Goal: Complete application form

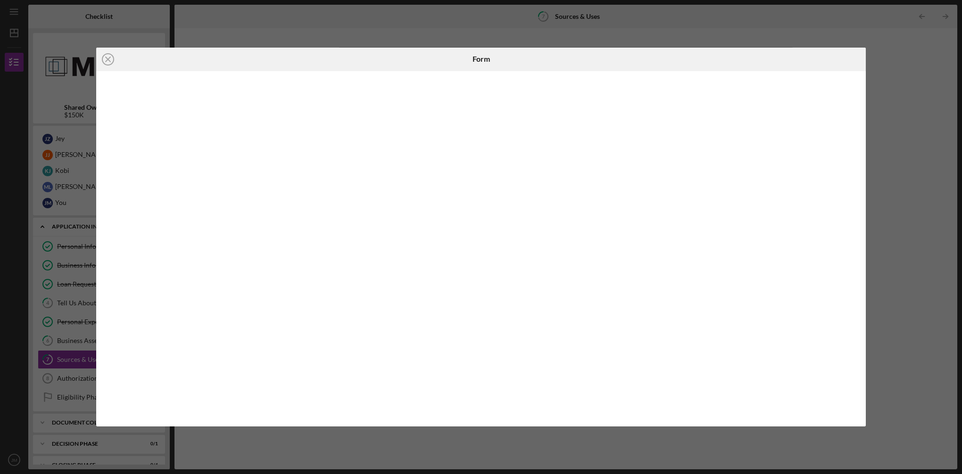
scroll to position [36, 0]
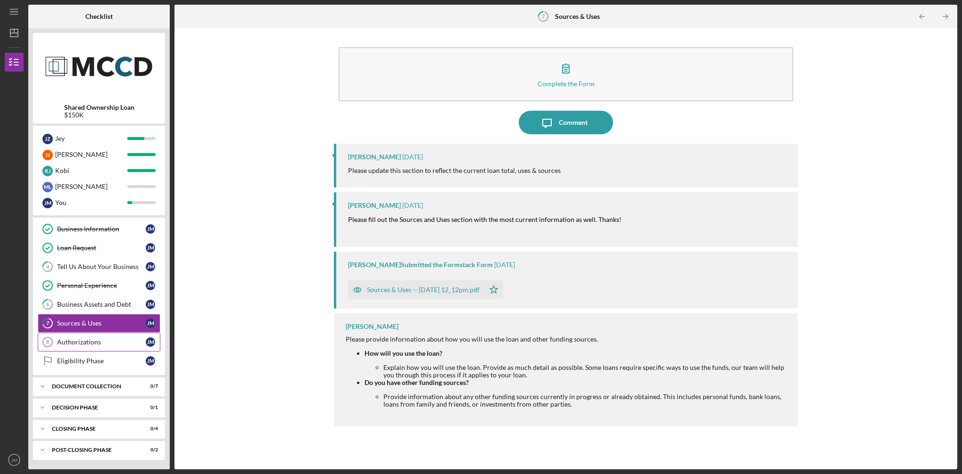
click at [92, 344] on div "Authorizations" at bounding box center [101, 343] width 89 height 8
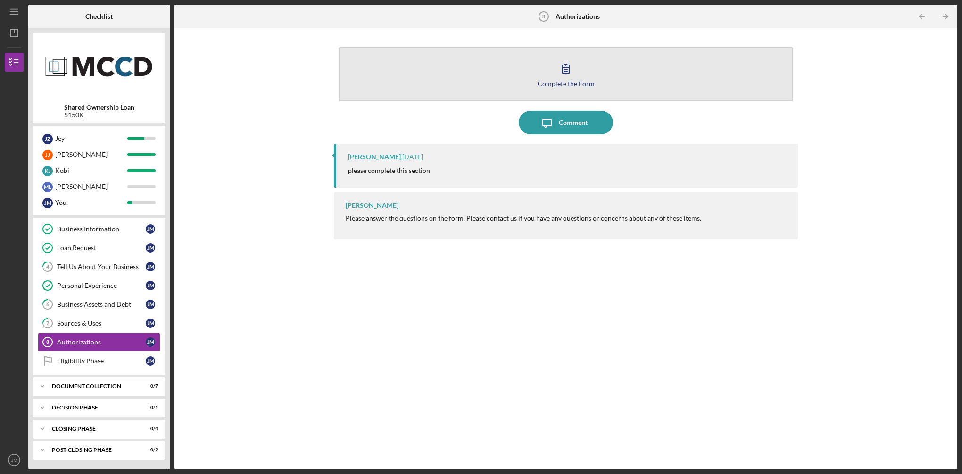
click at [569, 66] on icon "button" at bounding box center [566, 68] width 7 height 9
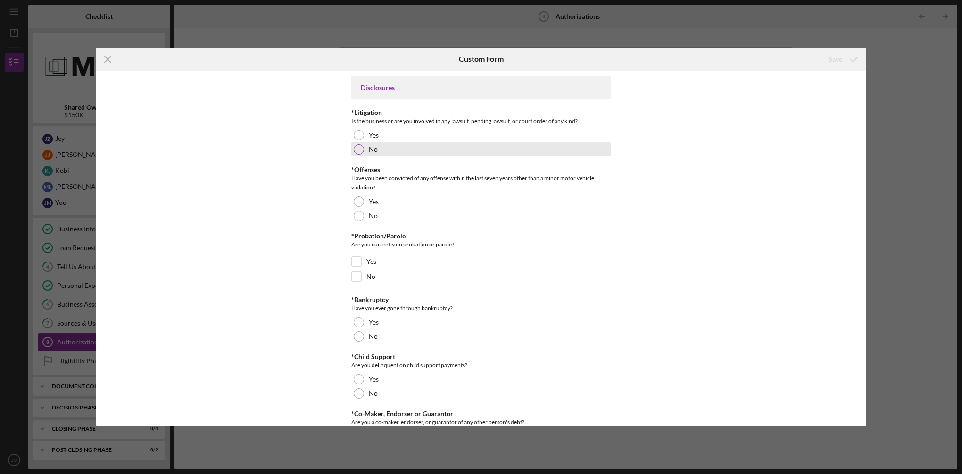
click at [356, 151] on div at bounding box center [359, 149] width 10 height 10
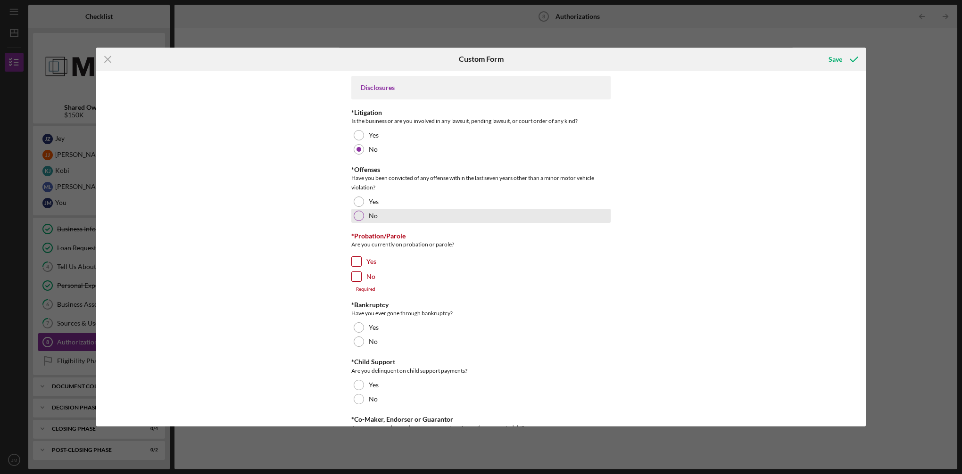
click at [356, 215] on div at bounding box center [359, 216] width 10 height 10
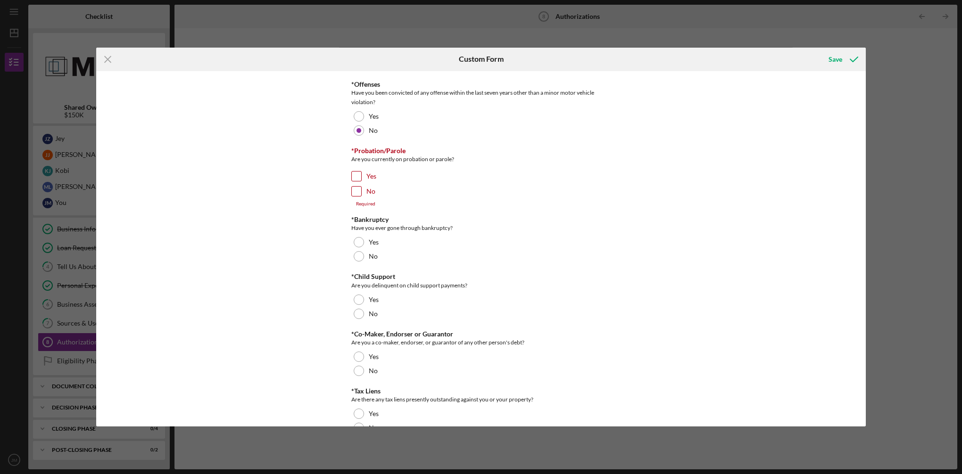
scroll to position [95, 0]
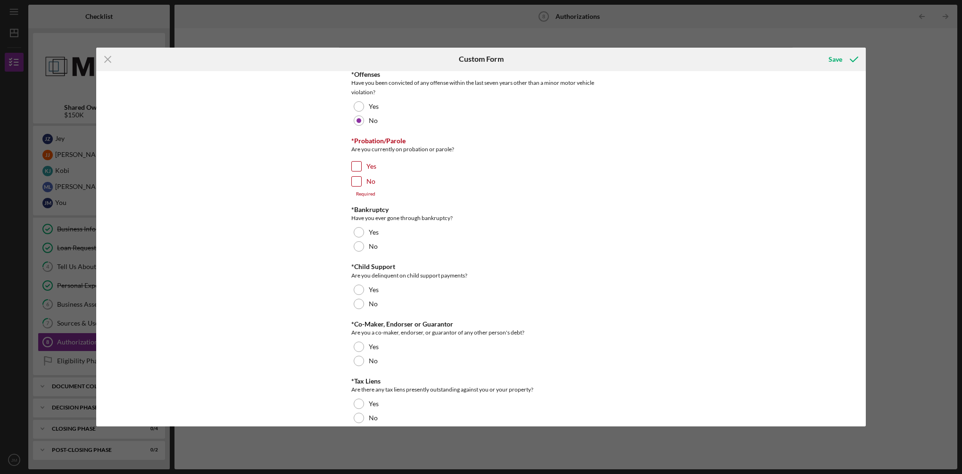
click at [353, 184] on input "No" at bounding box center [356, 181] width 9 height 9
checkbox input "true"
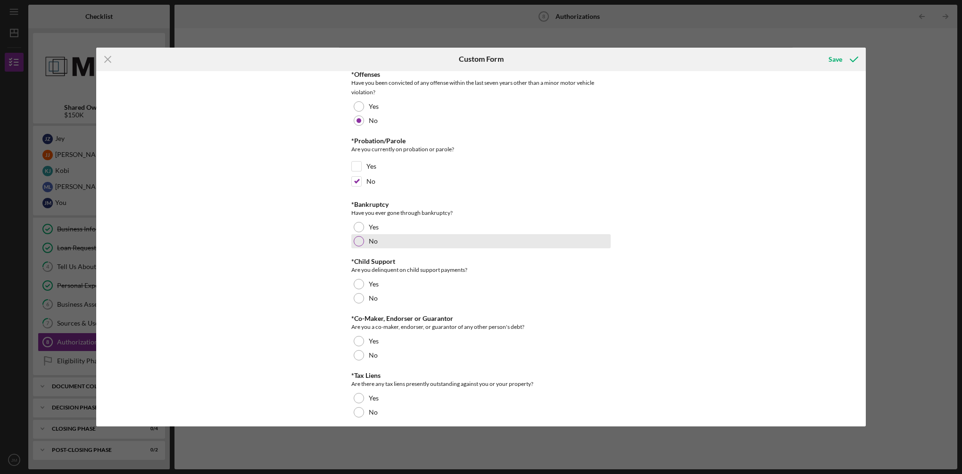
click at [358, 241] on div at bounding box center [359, 241] width 10 height 10
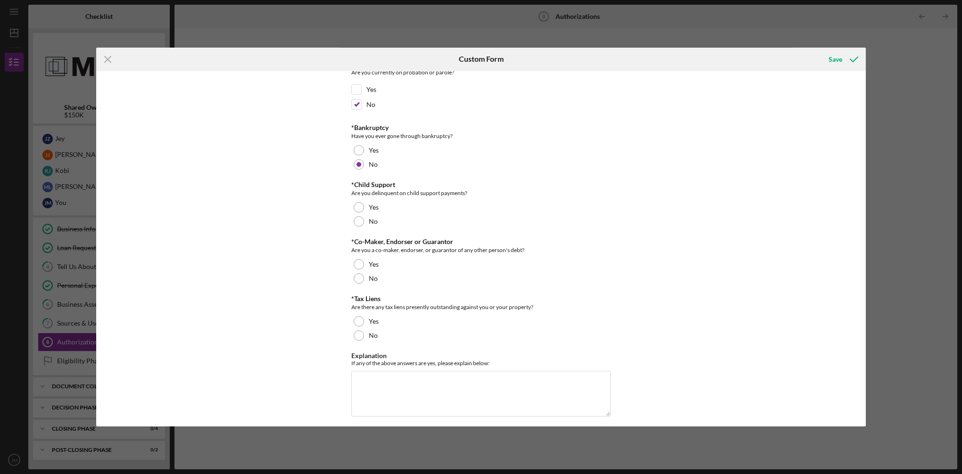
scroll to position [178, 0]
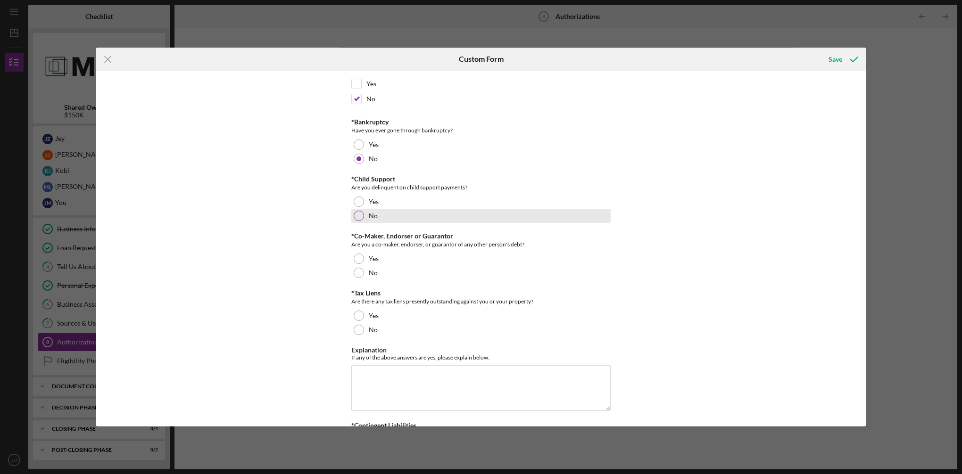
click at [358, 215] on div at bounding box center [359, 216] width 10 height 10
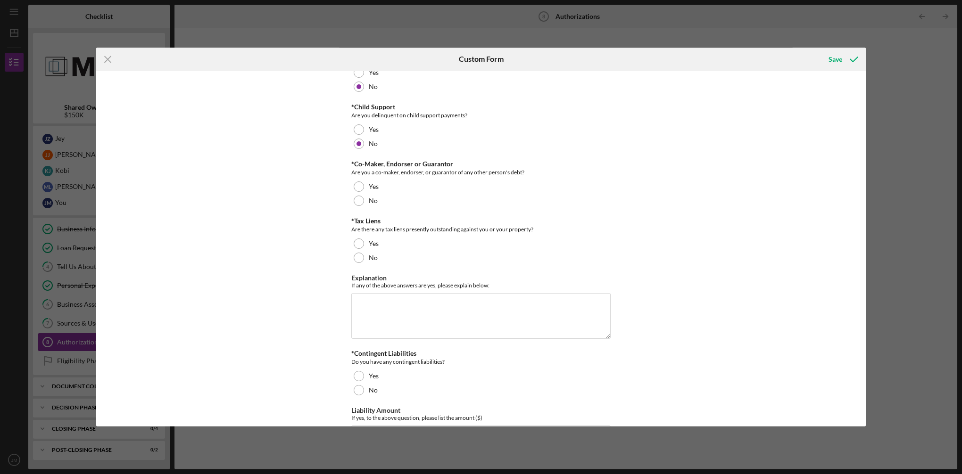
scroll to position [250, 0]
click at [356, 201] on div at bounding box center [359, 200] width 10 height 10
click at [357, 259] on div at bounding box center [359, 257] width 10 height 10
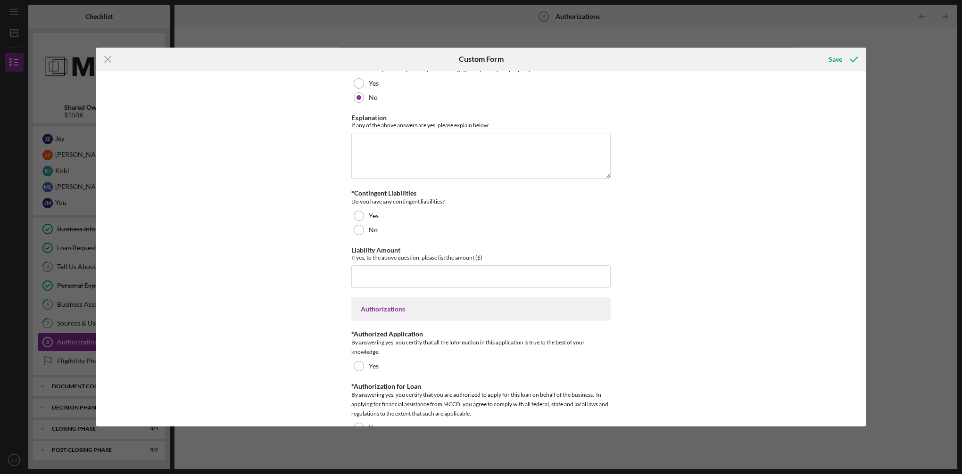
scroll to position [426, 0]
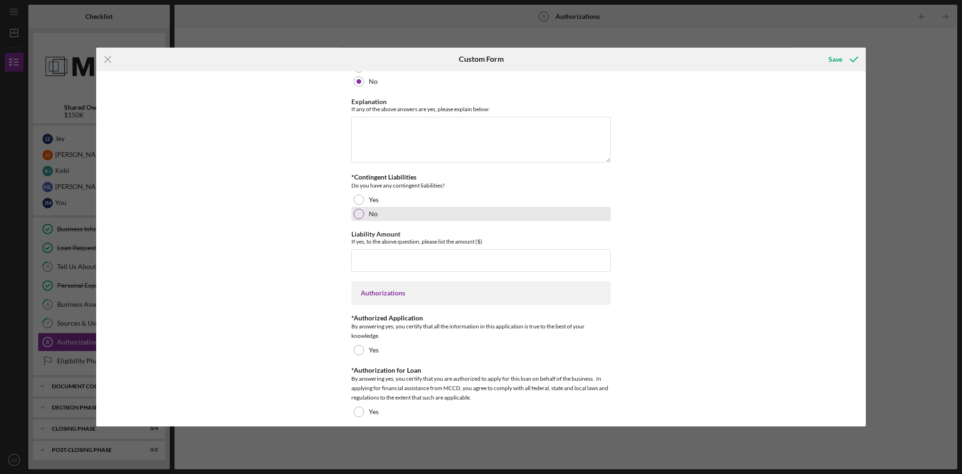
click at [356, 213] on div at bounding box center [359, 214] width 10 height 10
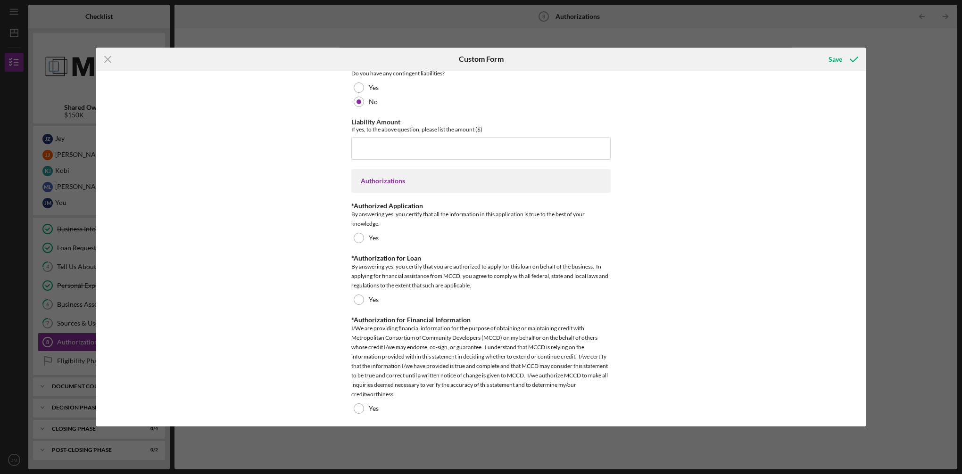
scroll to position [541, 0]
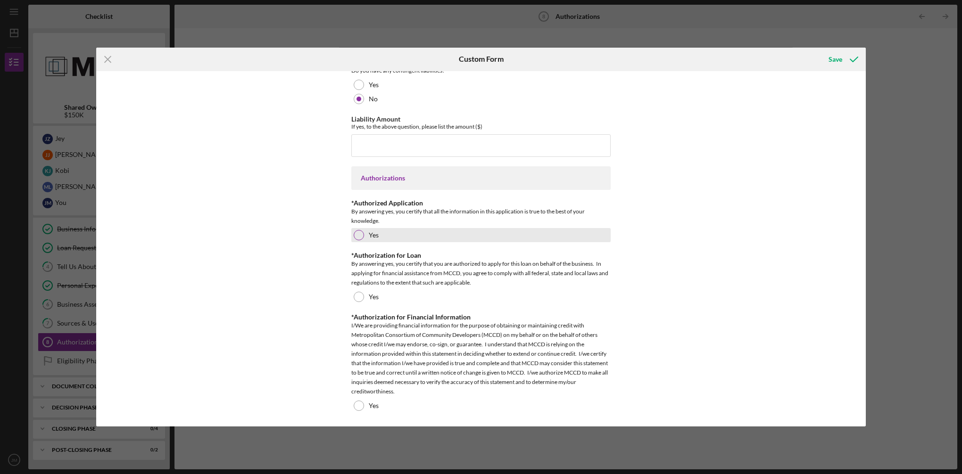
click at [357, 234] on div at bounding box center [359, 235] width 10 height 10
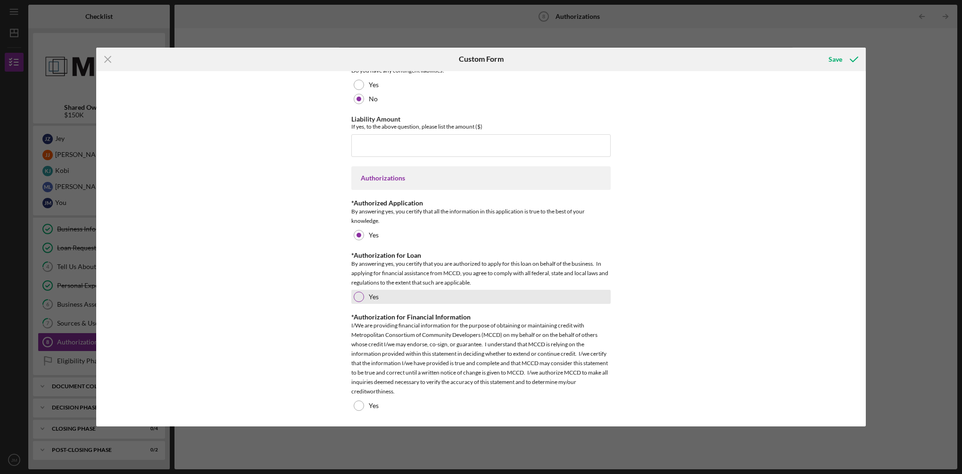
click at [357, 296] on div at bounding box center [359, 297] width 10 height 10
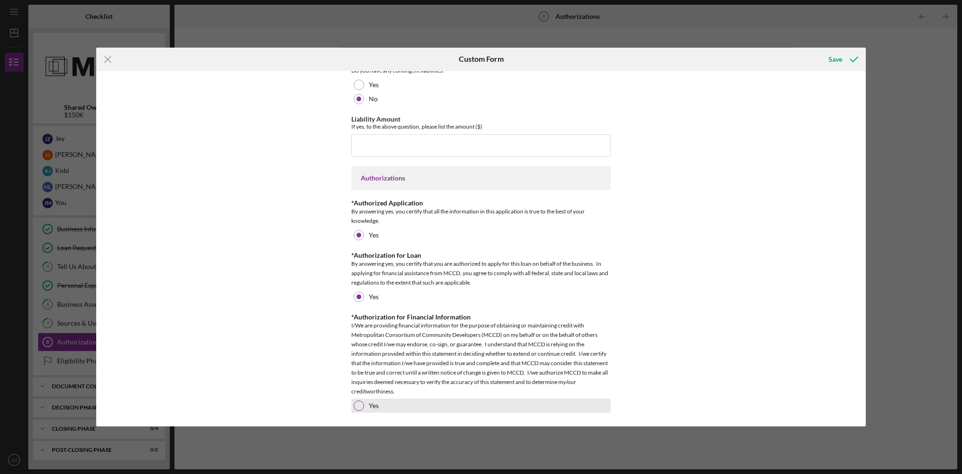
click at [357, 406] on div at bounding box center [359, 406] width 10 height 10
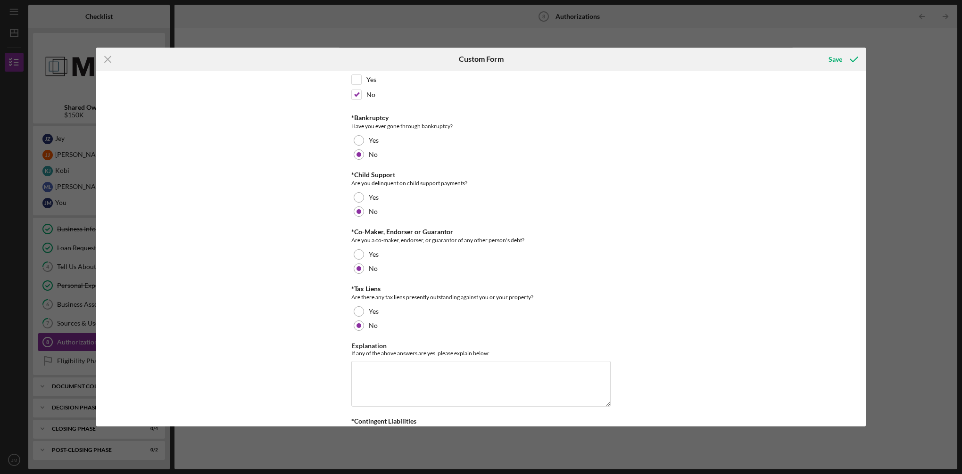
scroll to position [0, 0]
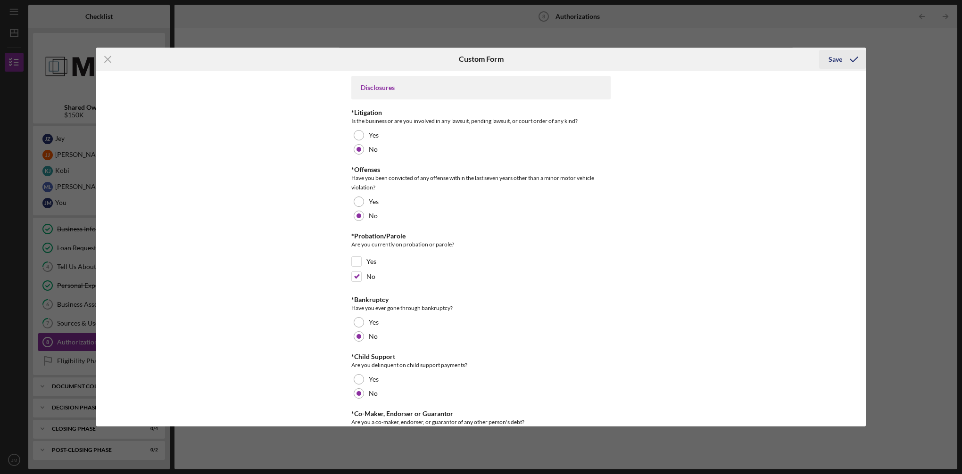
click at [855, 58] on icon "submit" at bounding box center [854, 60] width 24 height 24
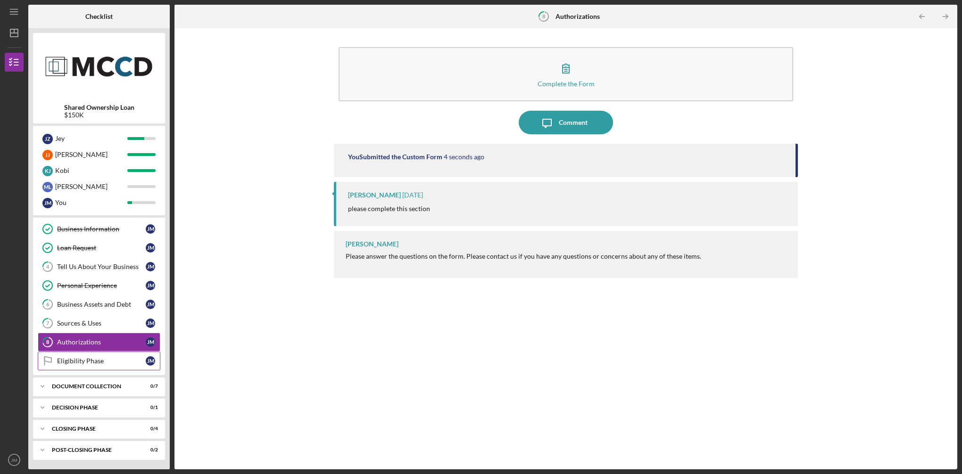
click at [92, 362] on div "Eligibility Phase" at bounding box center [101, 361] width 89 height 8
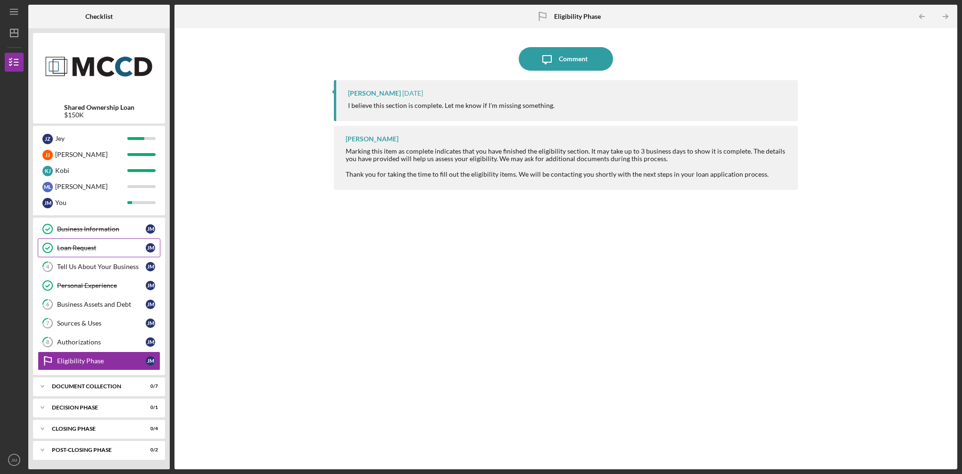
click at [99, 247] on div "Loan Request" at bounding box center [101, 248] width 89 height 8
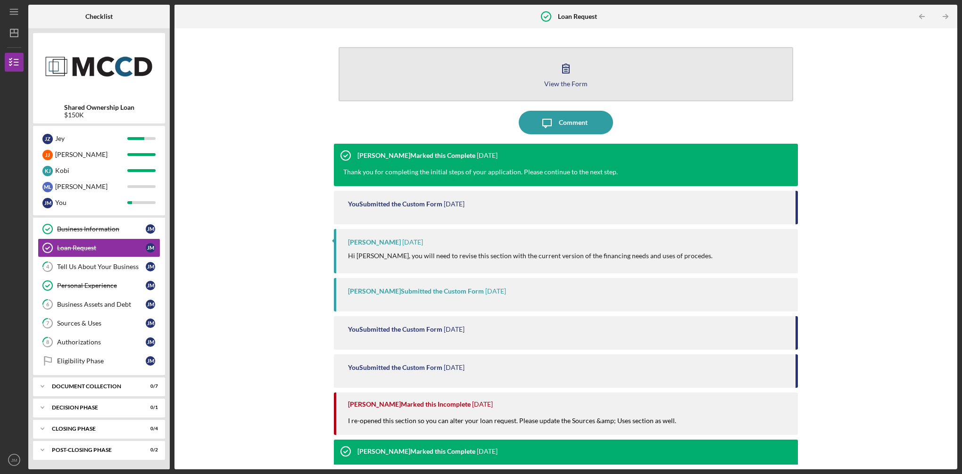
click at [567, 68] on icon "button" at bounding box center [566, 68] width 7 height 9
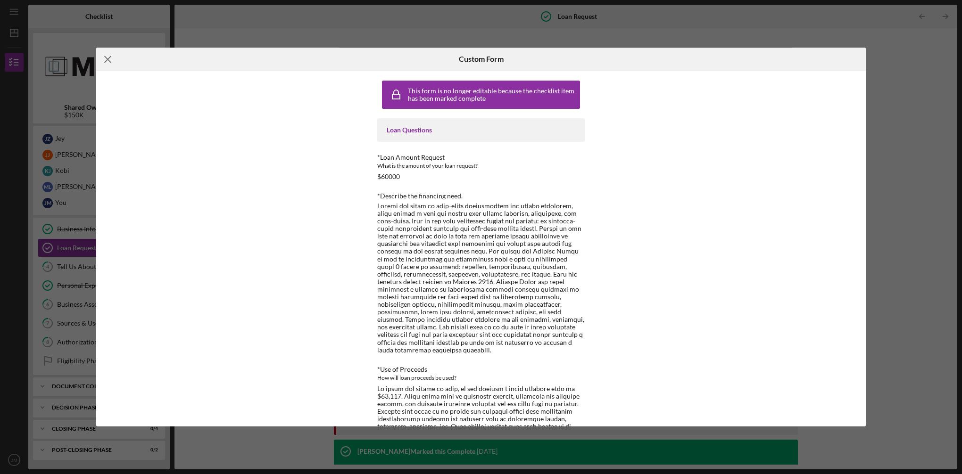
click at [108, 61] on icon "Icon/Menu Close" at bounding box center [108, 60] width 24 height 24
